Goal: Download file/media

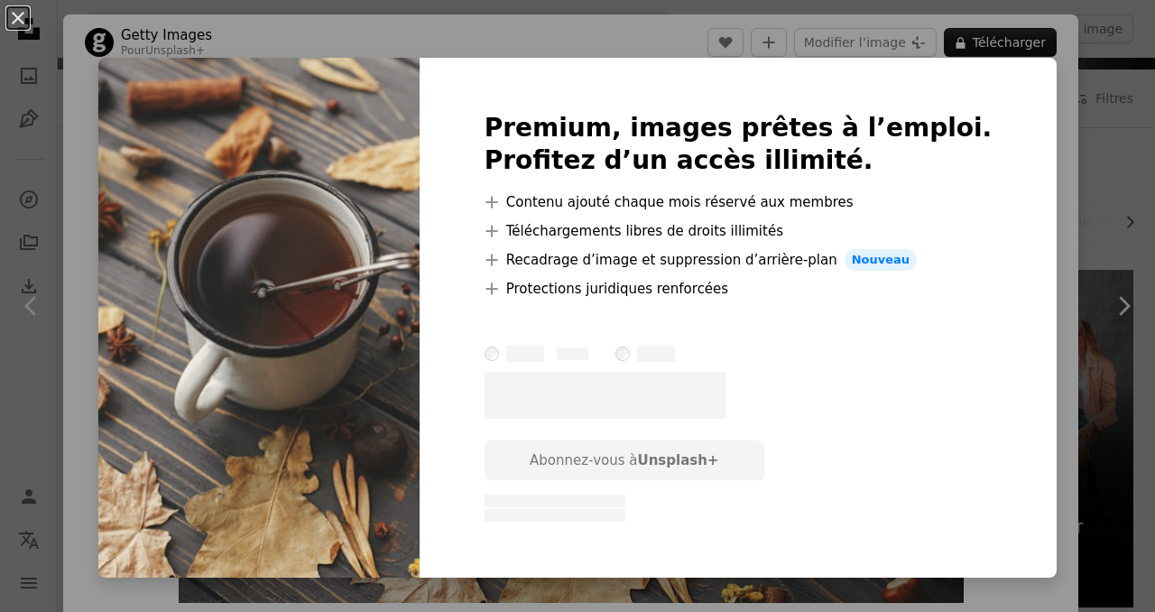
click at [339, 243] on img at bounding box center [258, 318] width 321 height 520
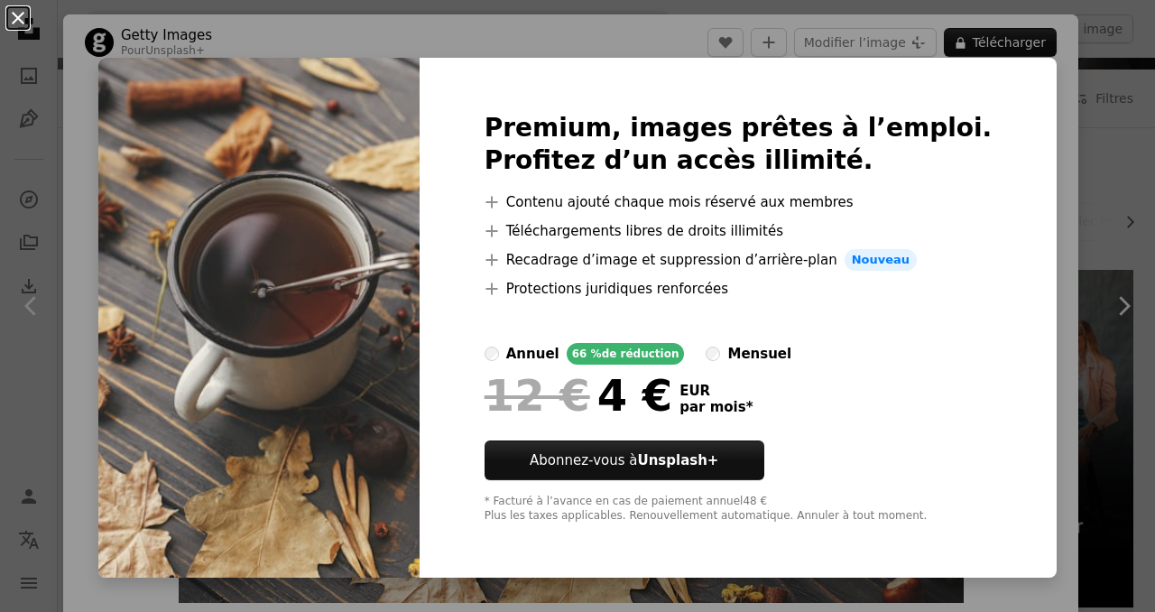
click at [24, 16] on button "An X shape" at bounding box center [18, 18] width 22 height 22
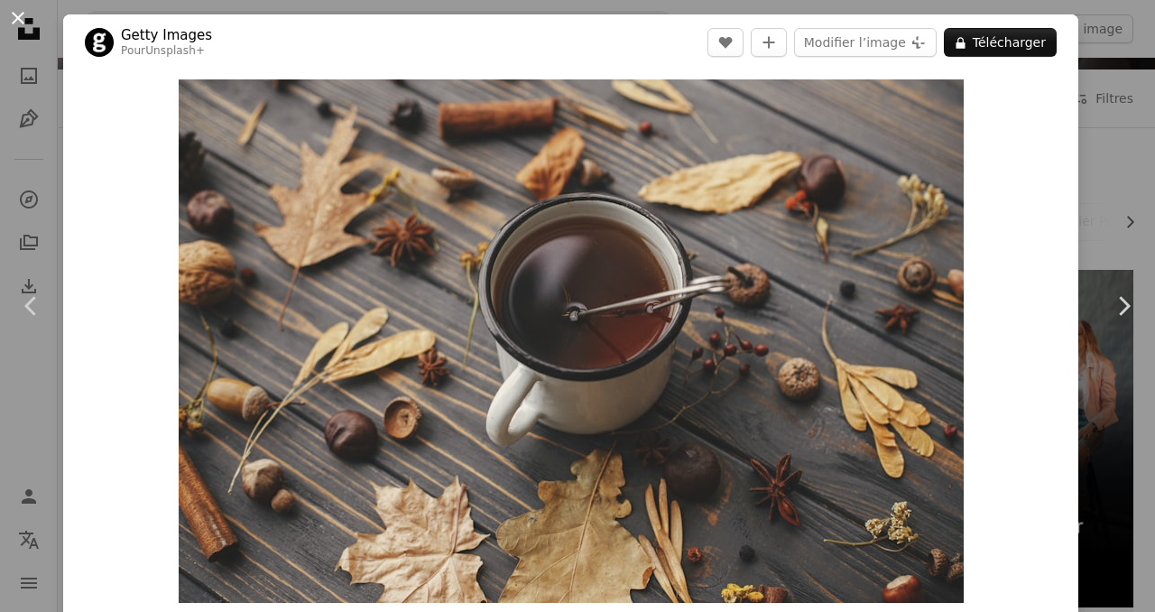
click at [29, 7] on button "An X shape" at bounding box center [18, 18] width 22 height 22
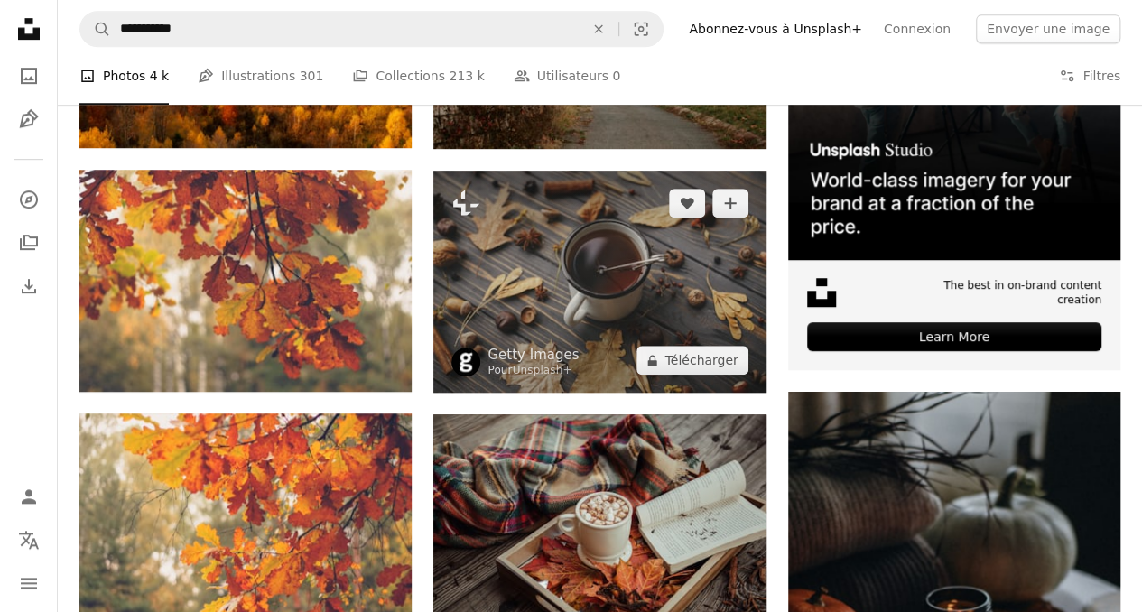
scroll to position [542, 0]
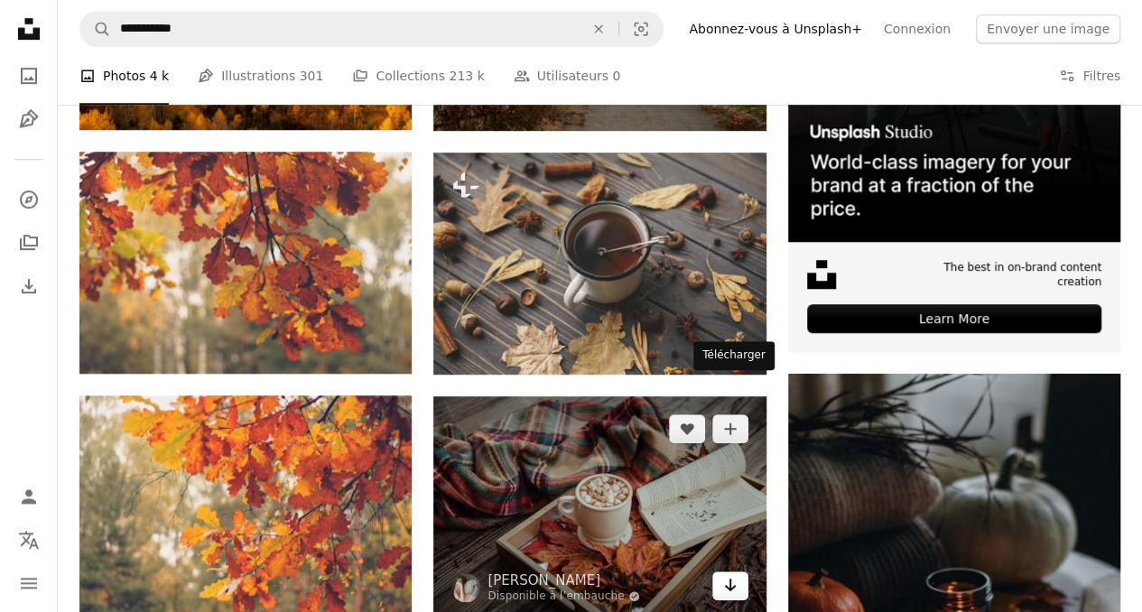
click at [727, 574] on icon "Arrow pointing down" at bounding box center [730, 585] width 14 height 22
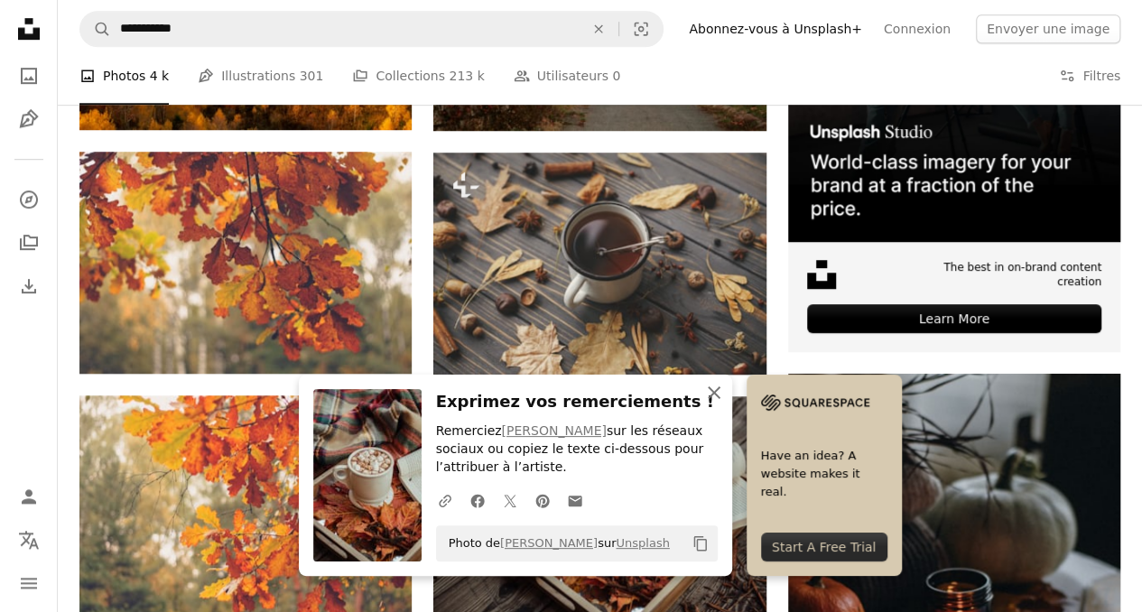
click at [725, 389] on icon "An X shape" at bounding box center [714, 393] width 22 height 22
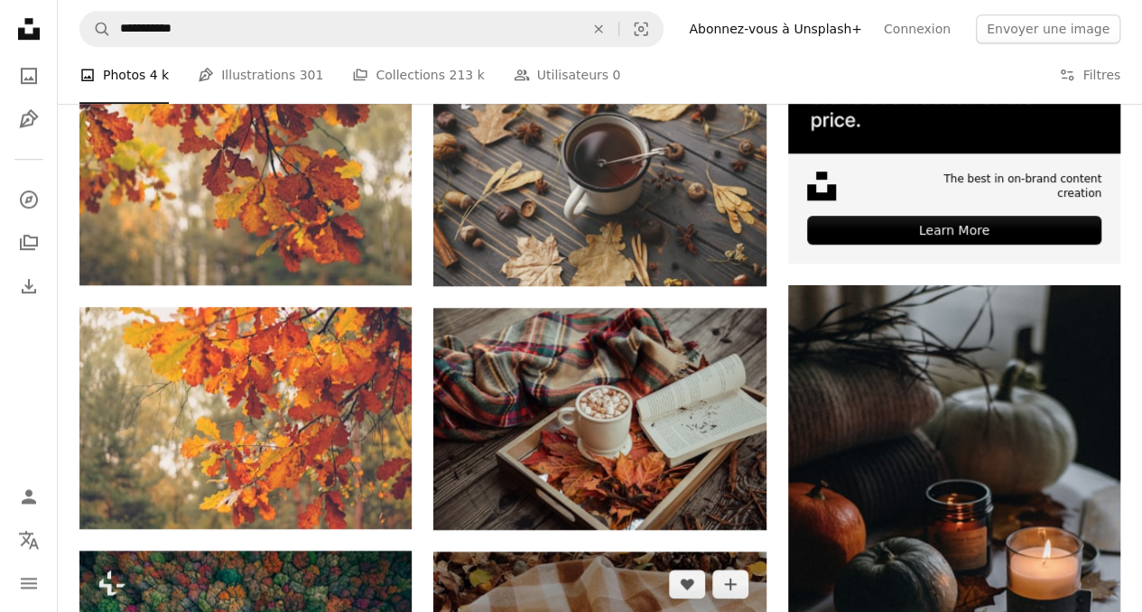
scroll to position [632, 0]
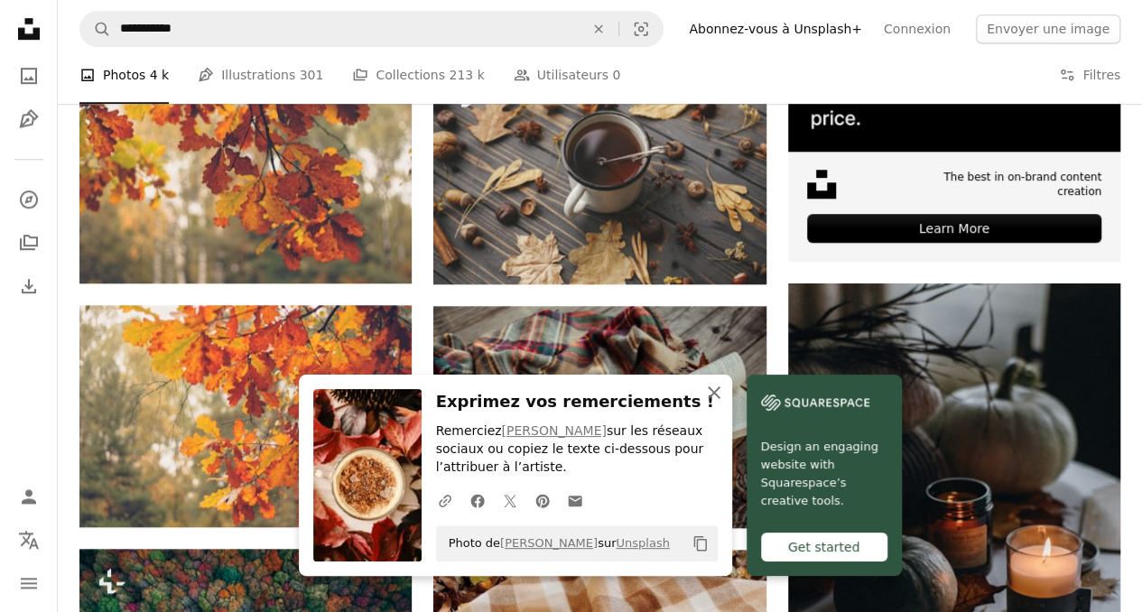
drag, startPoint x: 797, startPoint y: 396, endPoint x: 755, endPoint y: 402, distance: 42.8
click at [725, 396] on icon "An X shape" at bounding box center [714, 393] width 22 height 22
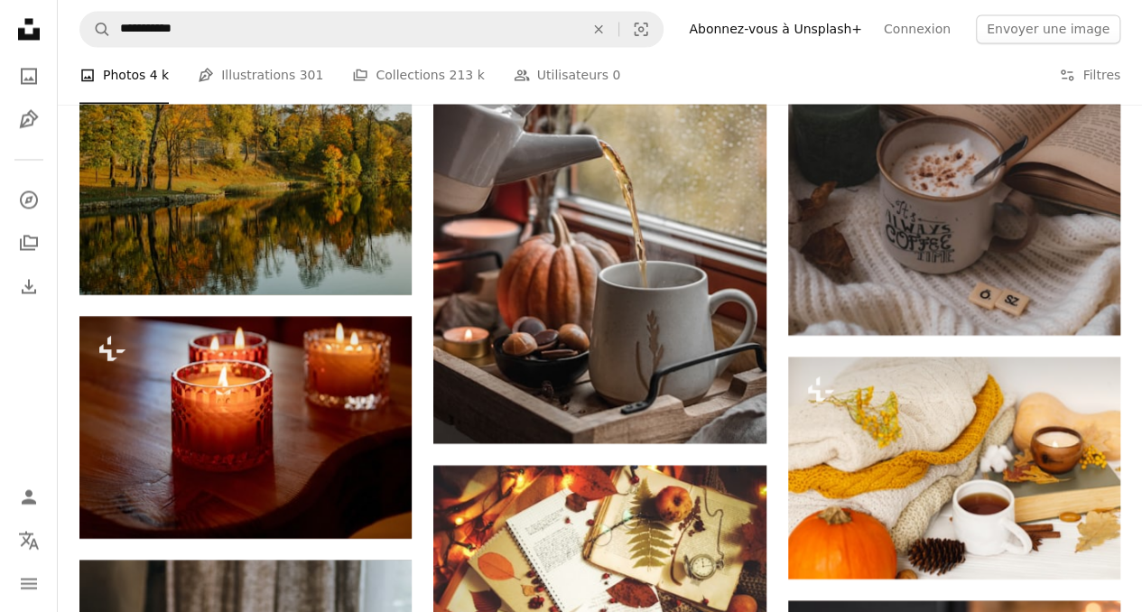
scroll to position [1625, 0]
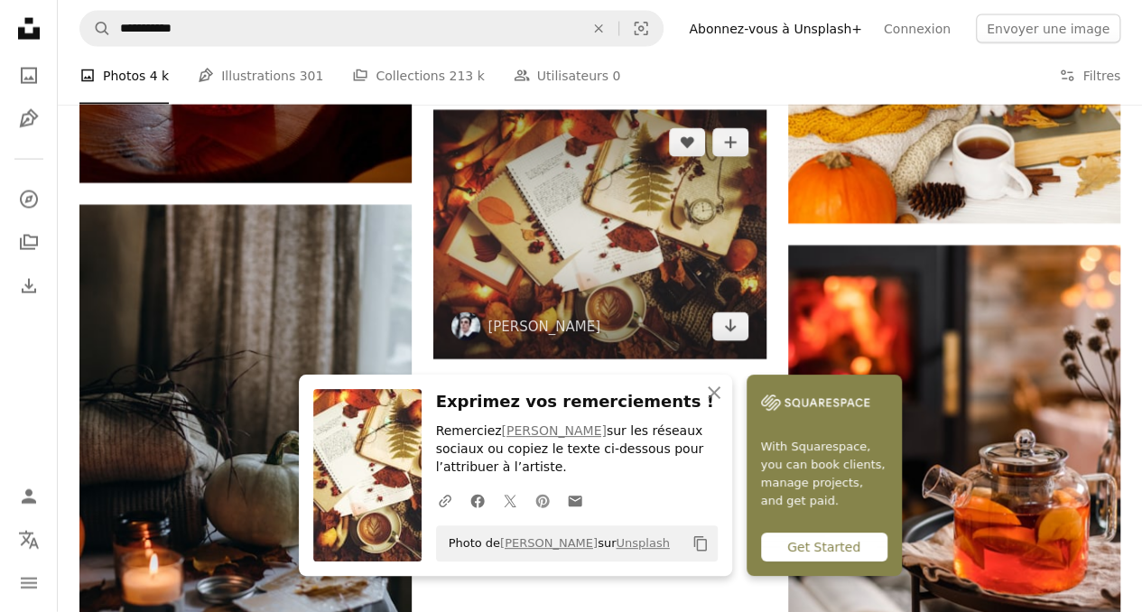
scroll to position [1986, 0]
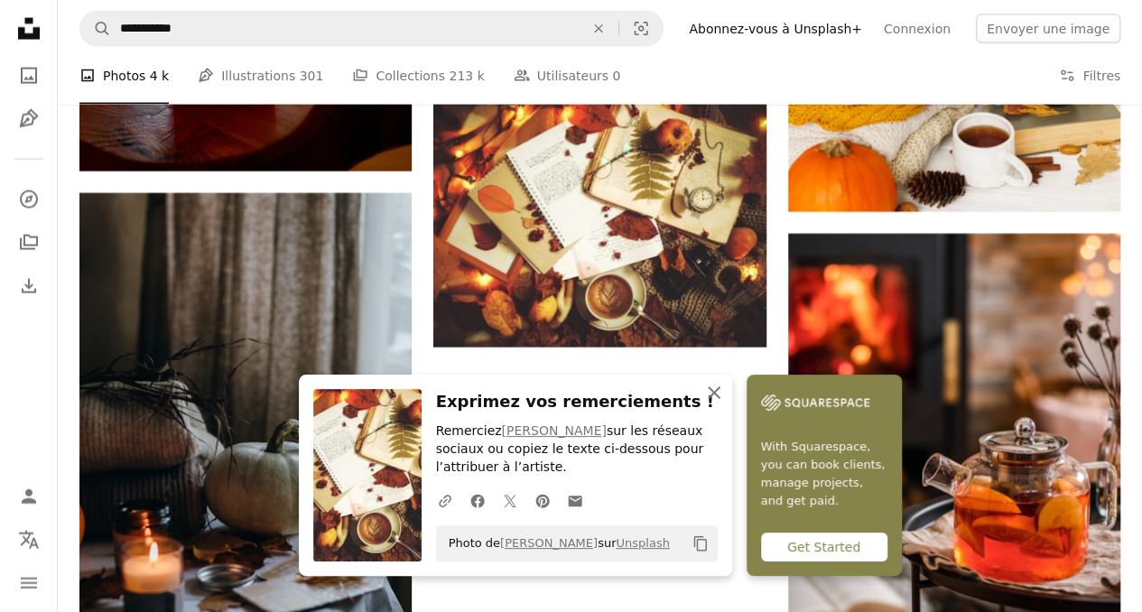
click at [725, 393] on icon "An X shape" at bounding box center [714, 393] width 22 height 22
